Goal: Task Accomplishment & Management: Use online tool/utility

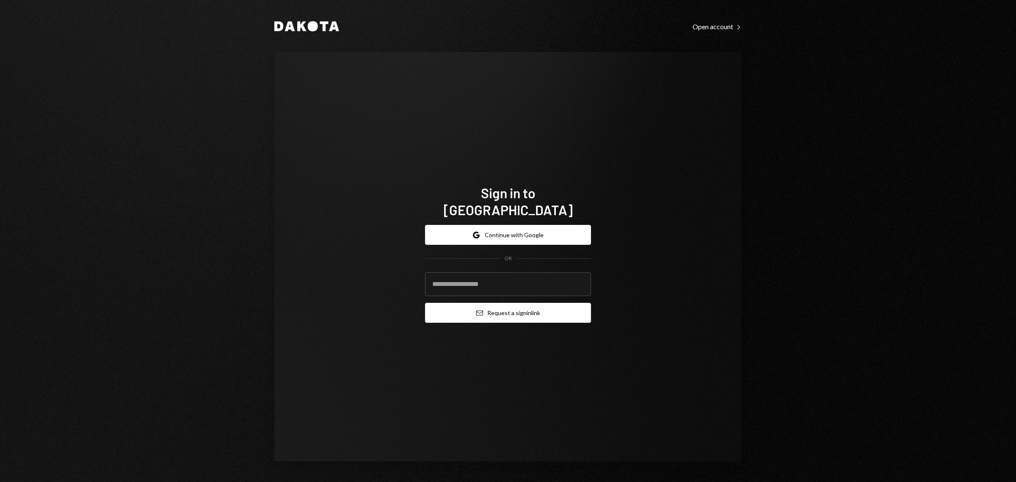
click at [457, 312] on button "Email Request a sign in link" at bounding box center [508, 313] width 166 height 20
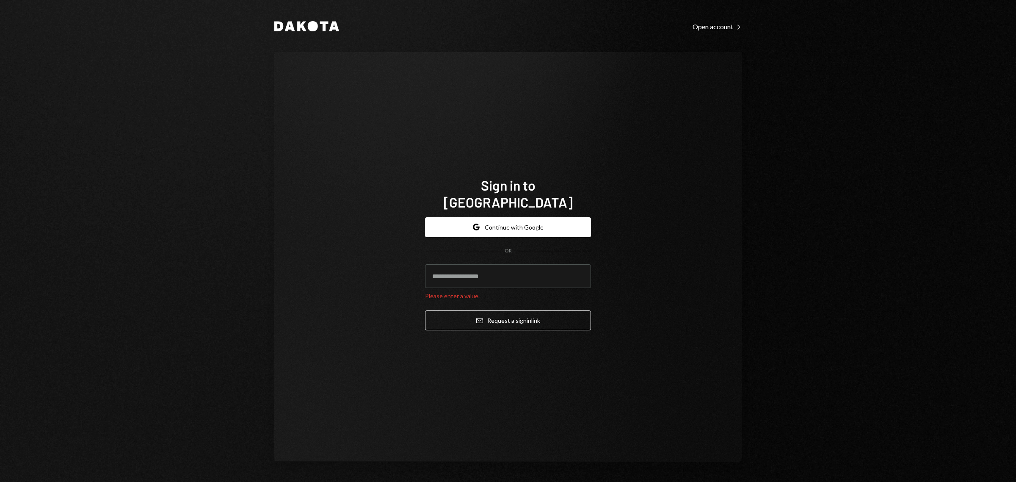
type input "**********"
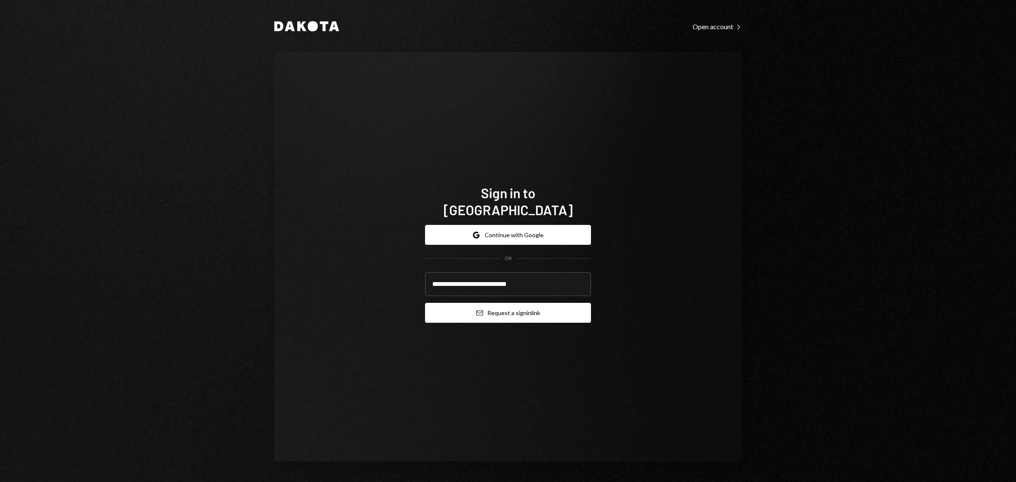
click at [524, 303] on button "Email Request a sign in link" at bounding box center [508, 313] width 166 height 20
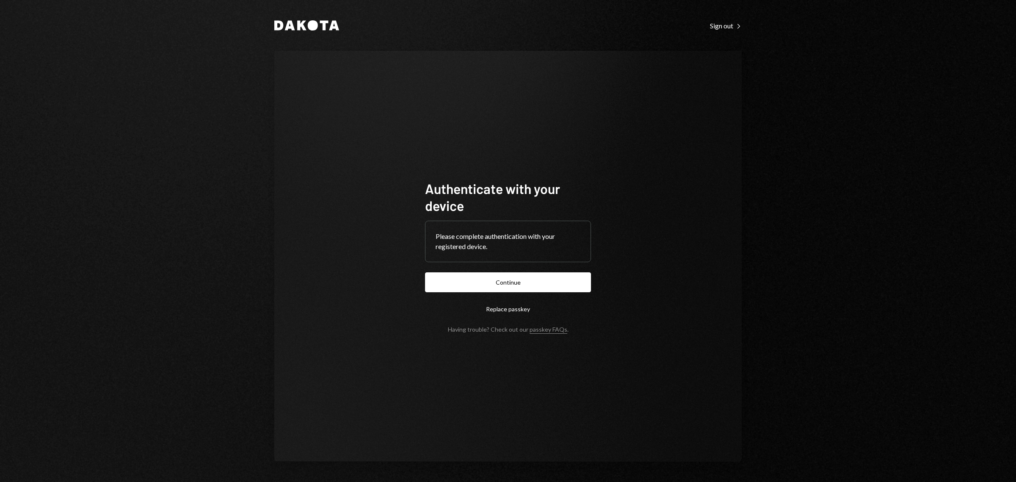
click at [540, 267] on form "Authenticate with your device Please complete authentication with your register…" at bounding box center [508, 256] width 166 height 153
click at [534, 280] on button "Continue" at bounding box center [508, 282] width 166 height 20
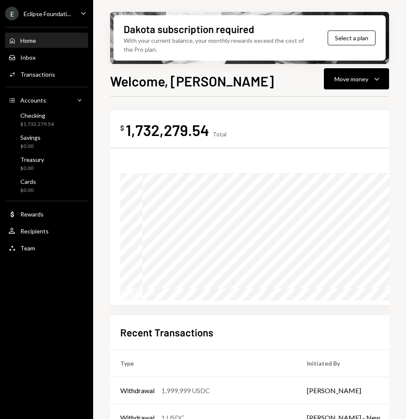
click at [43, 18] on div "E Eclipse Foundati..." at bounding box center [38, 14] width 66 height 14
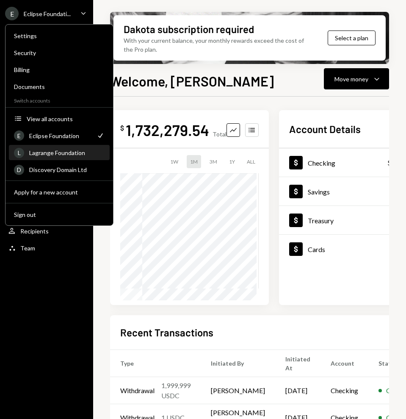
click at [71, 154] on div "Lagrange Foundation" at bounding box center [66, 152] width 75 height 7
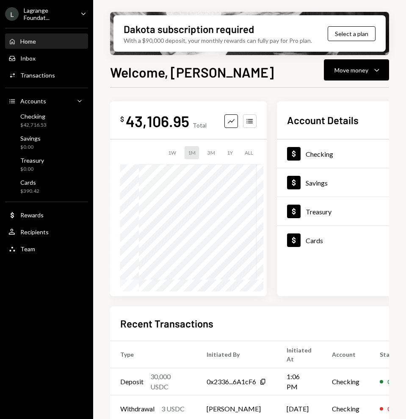
click at [105, 161] on div "Dakota subscription required With a $90,000 deposit, your monthly rewards can f…" at bounding box center [249, 209] width 313 height 419
click at [48, 127] on div "Checking $42,716.53" at bounding box center [46, 121] width 76 height 16
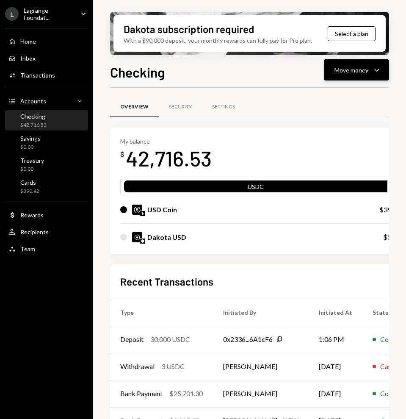
click at [346, 69] on div "Move money" at bounding box center [351, 70] width 34 height 9
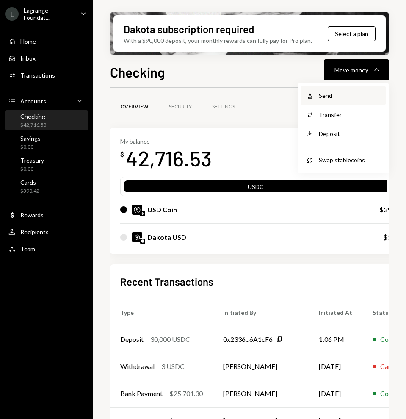
click at [325, 94] on div "Send" at bounding box center [350, 95] width 62 height 9
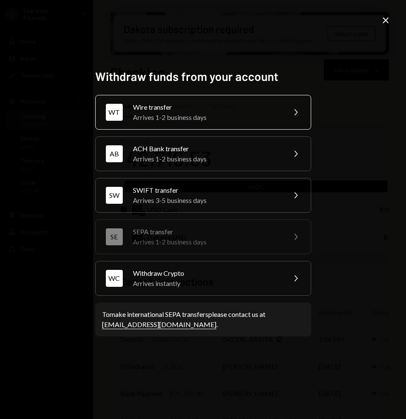
click at [171, 102] on div "Wire transfer" at bounding box center [206, 107] width 147 height 10
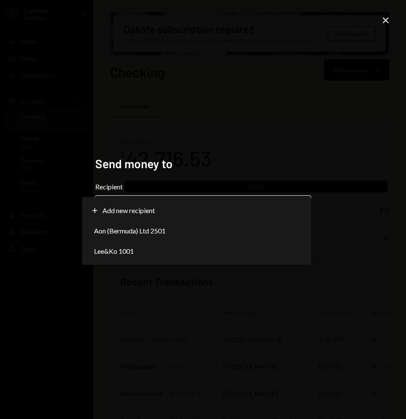
click at [153, 212] on body "[PERSON_NAME] Foundat... Caret Down Home Home Inbox Inbox Activities Transactio…" at bounding box center [203, 209] width 406 height 419
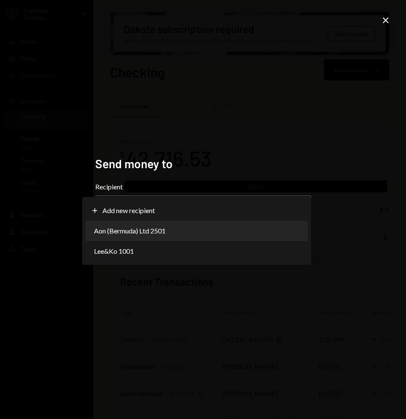
select select "**********"
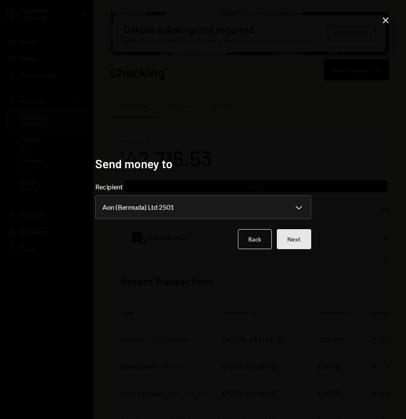
click at [296, 245] on button "Next" at bounding box center [294, 239] width 34 height 20
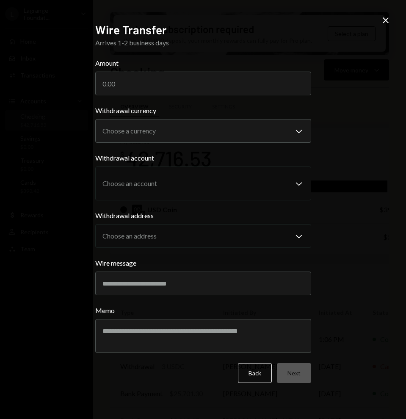
drag, startPoint x: 297, startPoint y: 245, endPoint x: 376, endPoint y: 238, distance: 79.5
click at [376, 238] on div "**********" at bounding box center [203, 209] width 406 height 419
